Goal: Find specific page/section: Find specific page/section

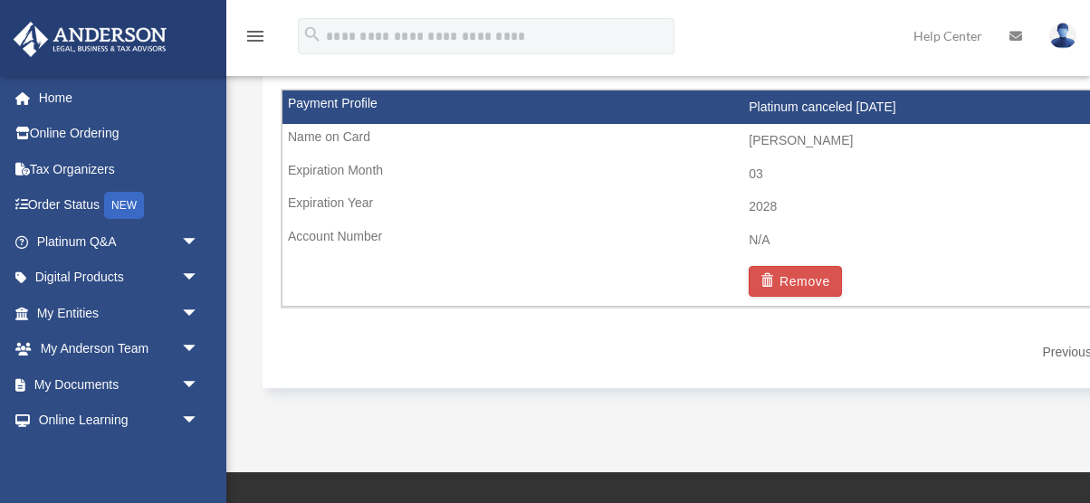
scroll to position [1187, 0]
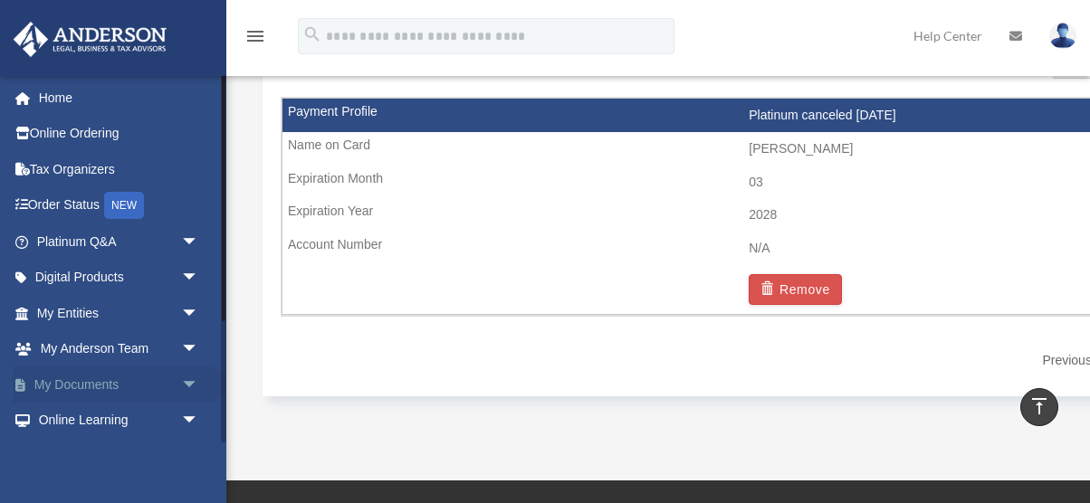
click at [188, 384] on span "arrow_drop_down" at bounding box center [199, 385] width 36 height 37
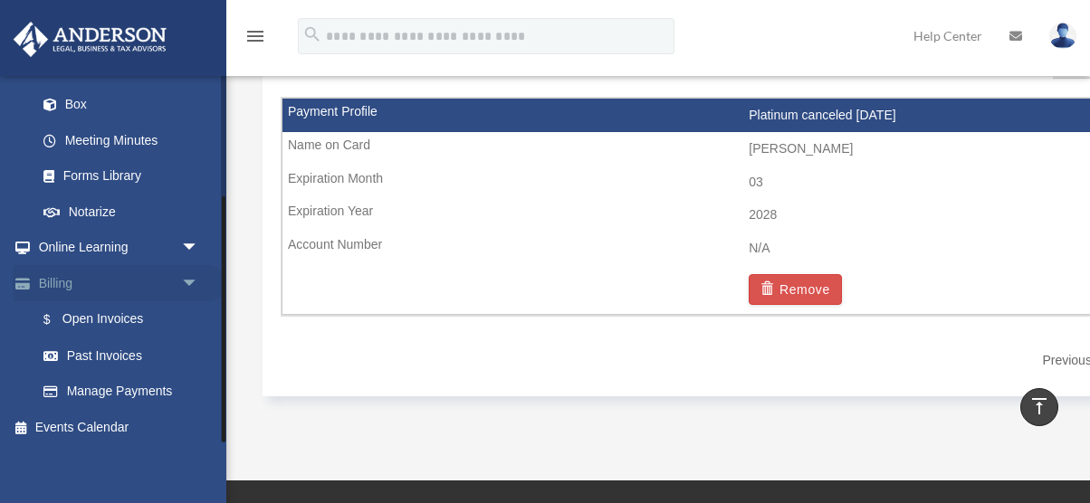
scroll to position [322, 0]
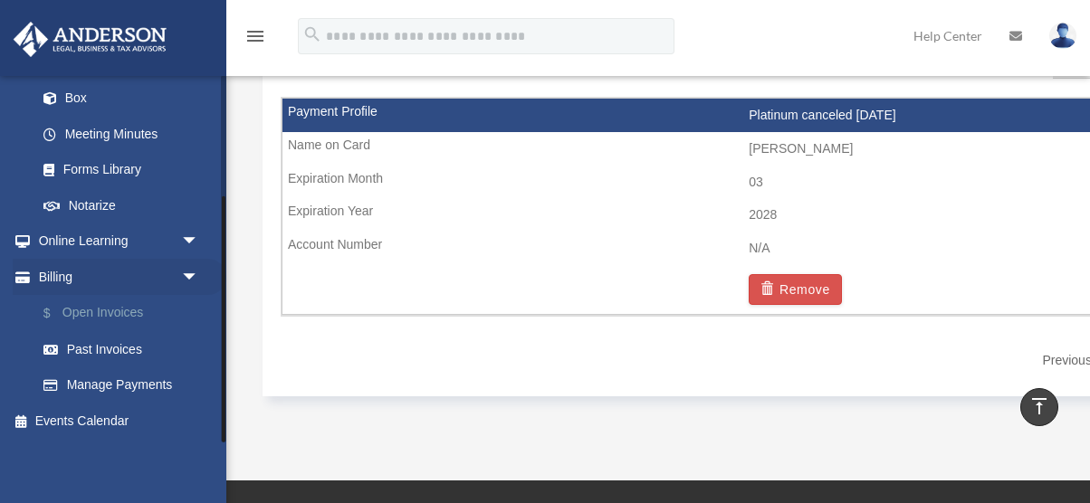
click at [126, 320] on link "$ Open Invoices" at bounding box center [125, 313] width 201 height 37
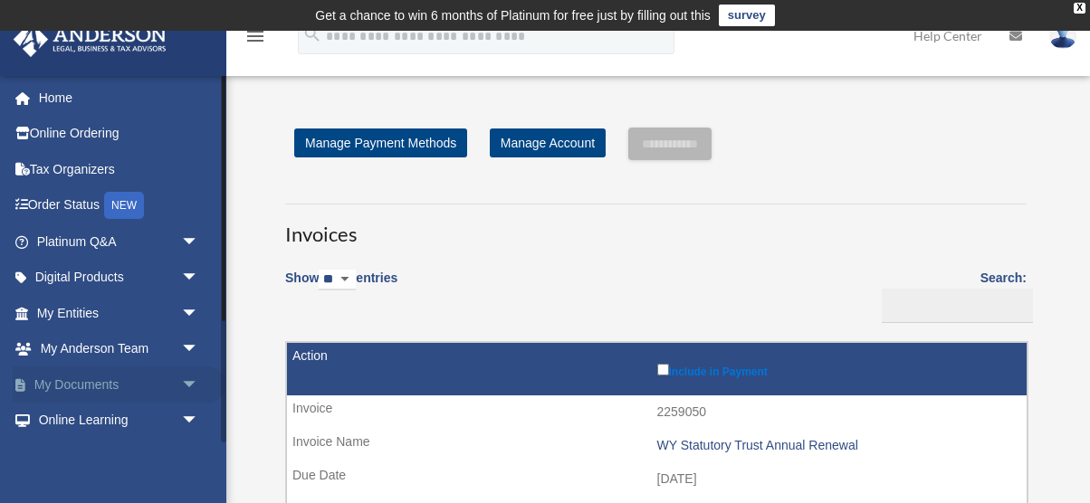
click at [195, 380] on span "arrow_drop_down" at bounding box center [199, 385] width 36 height 37
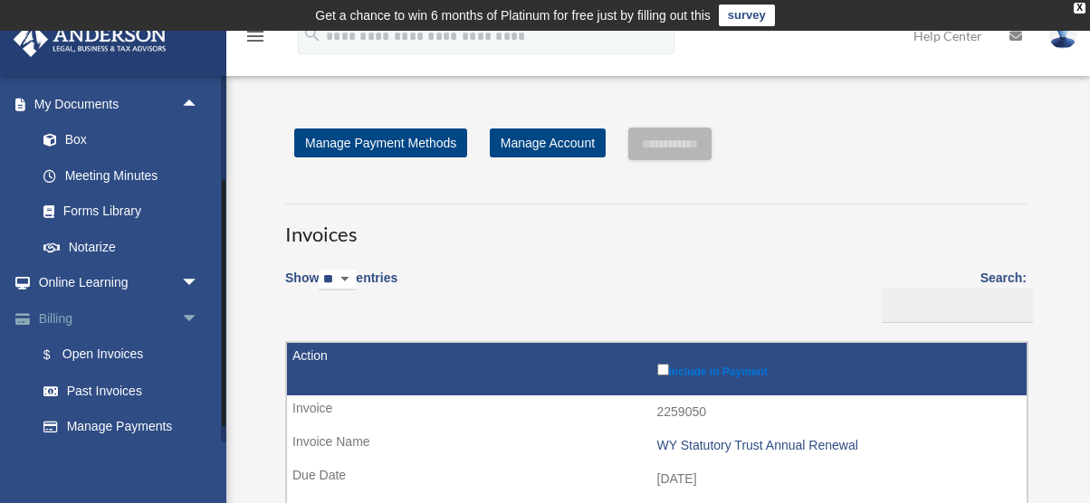
scroll to position [322, 0]
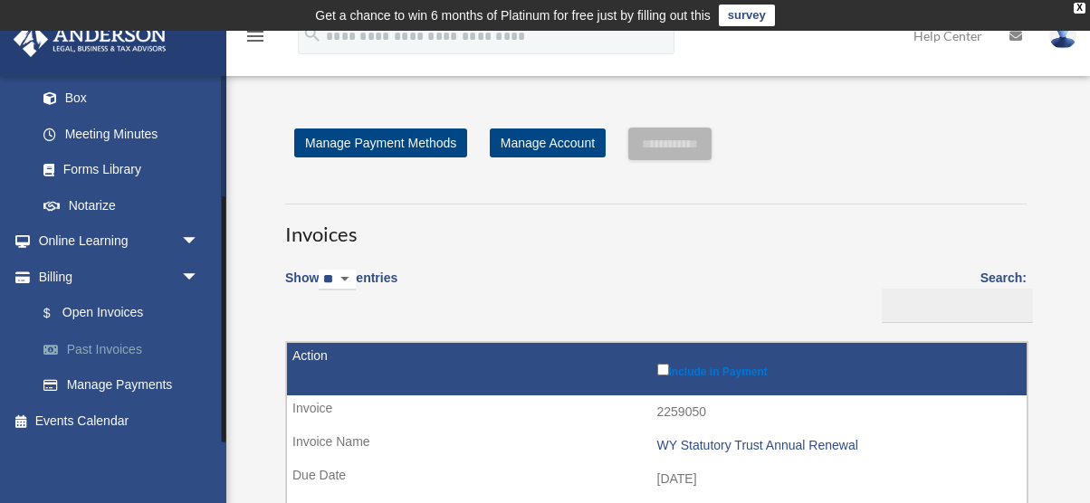
click at [125, 346] on link "Past Invoices" at bounding box center [125, 349] width 201 height 36
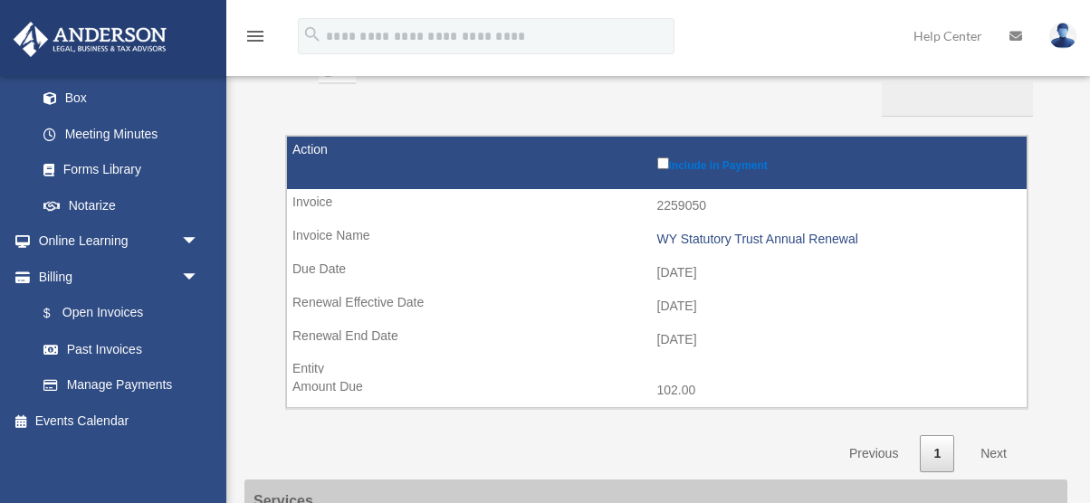
scroll to position [207, 0]
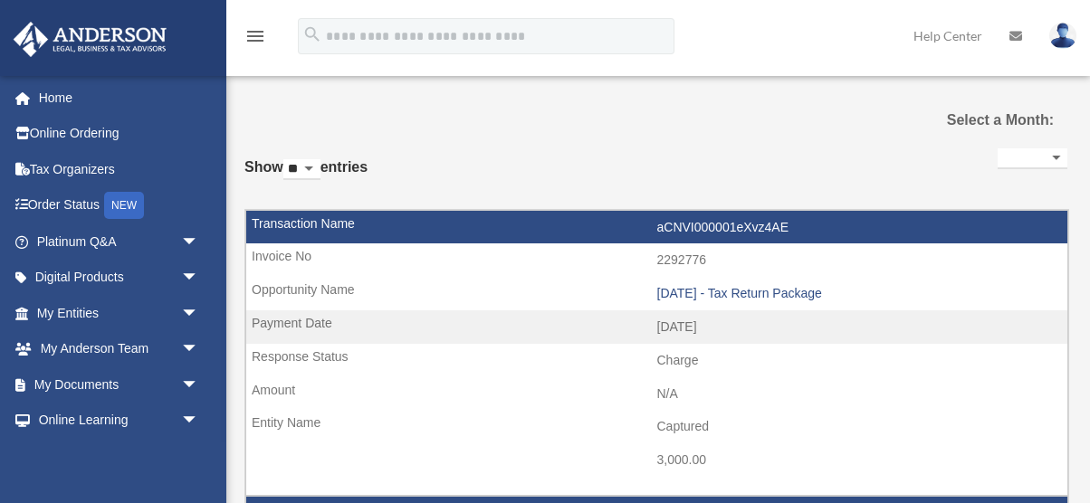
select select
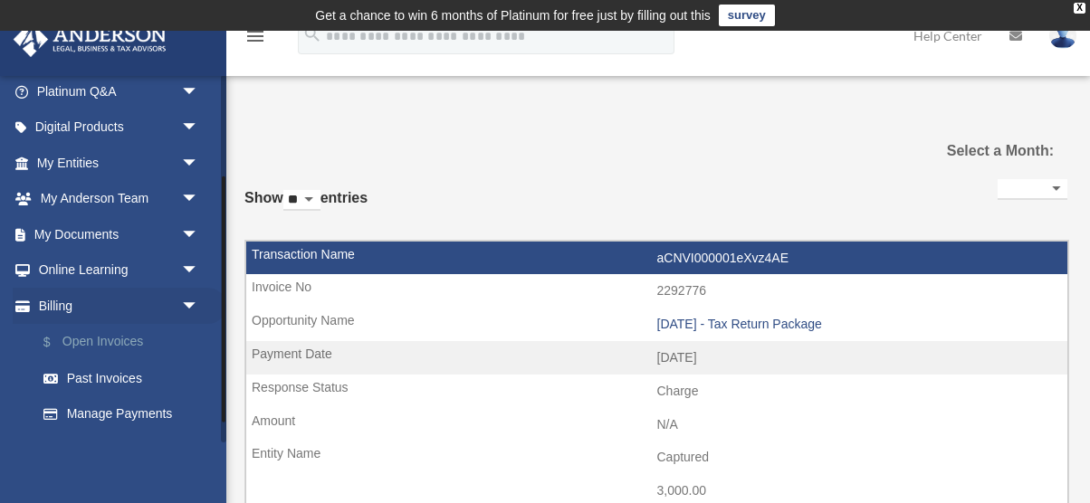
scroll to position [179, 0]
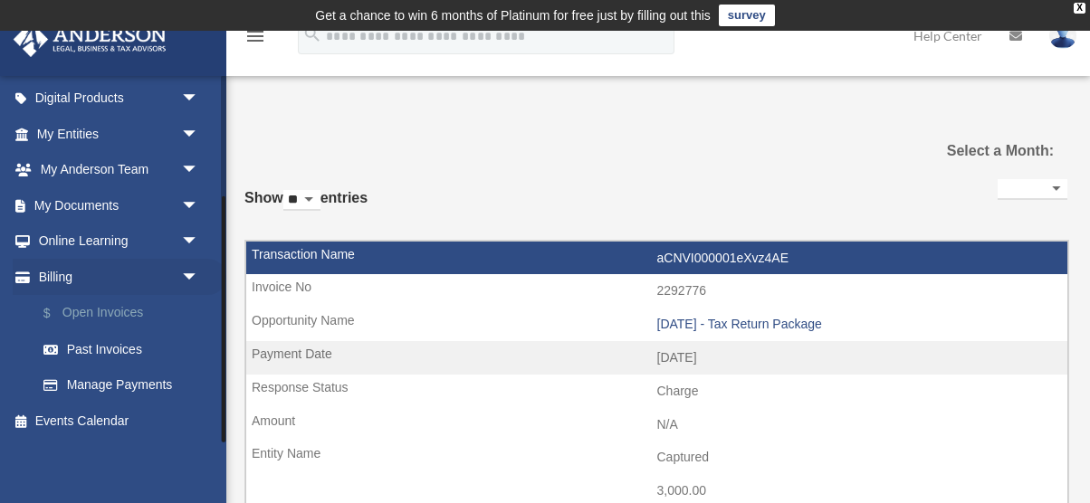
click at [130, 320] on link "$ Open Invoices" at bounding box center [125, 313] width 201 height 37
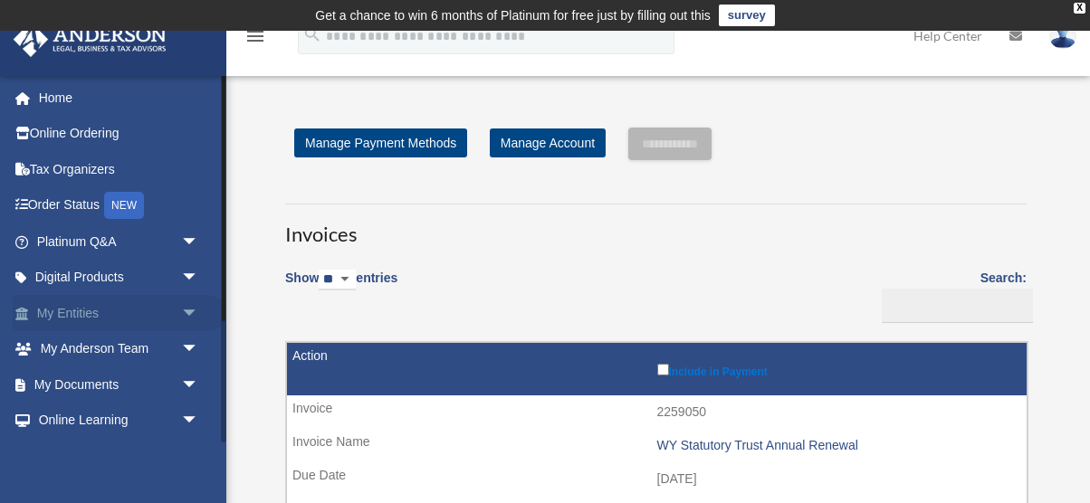
click at [182, 321] on span "arrow_drop_down" at bounding box center [199, 313] width 36 height 37
click at [182, 321] on span "arrow_drop_up" at bounding box center [199, 313] width 36 height 37
